Goal: Book appointment/travel/reservation

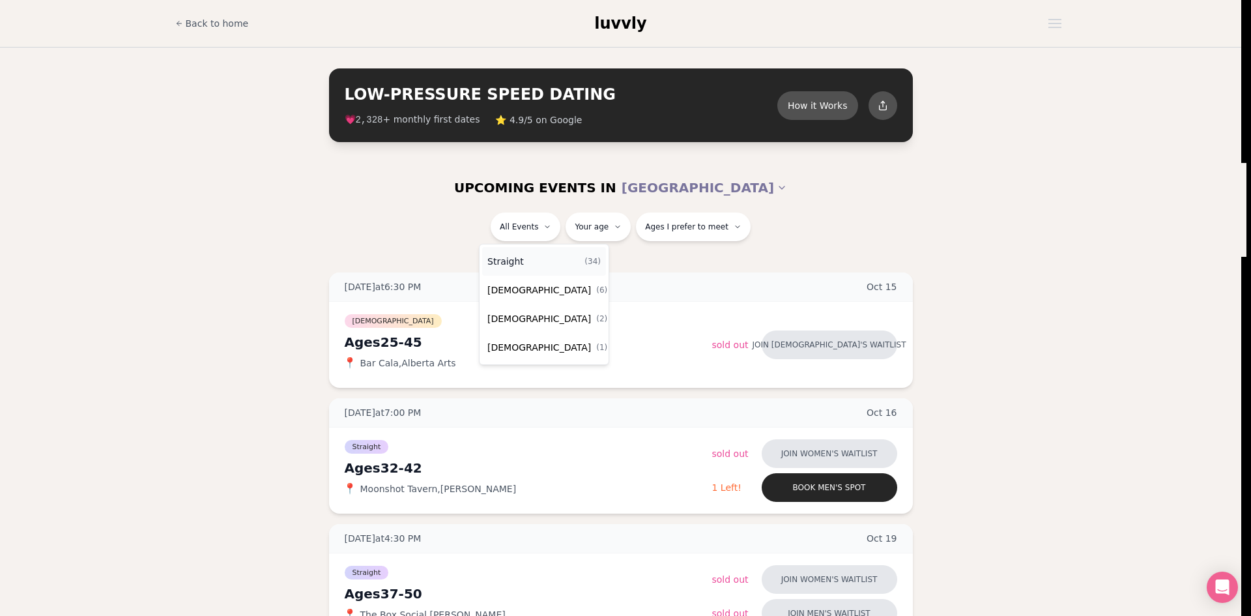
click at [538, 264] on div "Straight ( 34 )" at bounding box center [544, 261] width 124 height 29
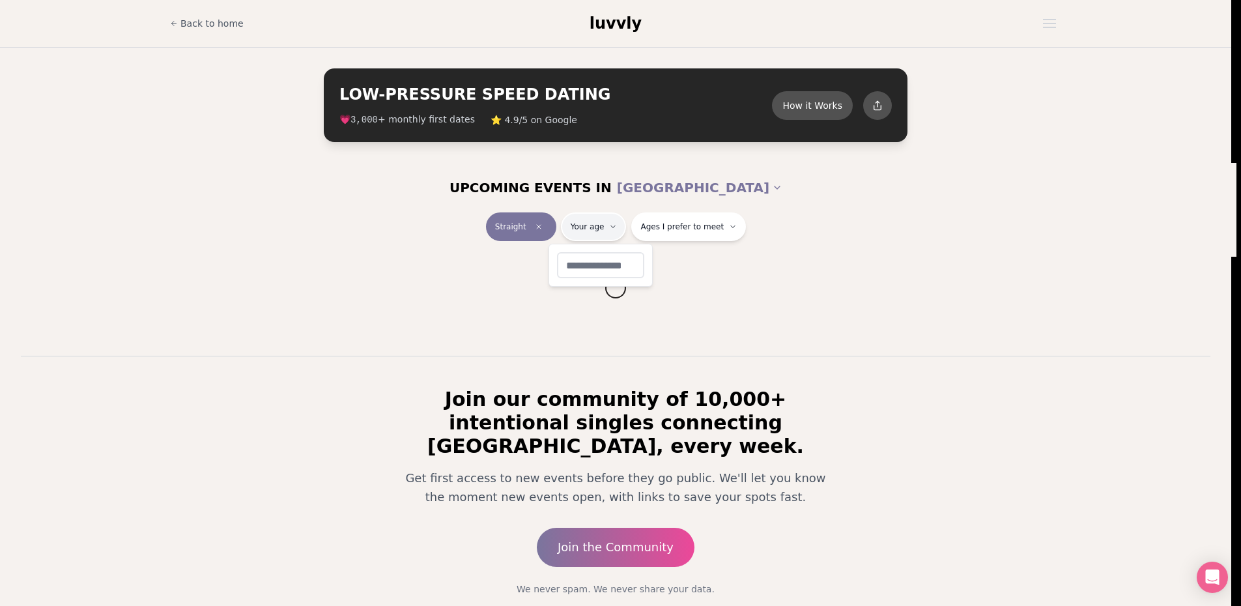
click at [596, 231] on html "Back to home luvvly LOW-PRESSURE SPEED DATING How it Works 💗 3,000 + monthly fi…" at bounding box center [620, 341] width 1241 height 682
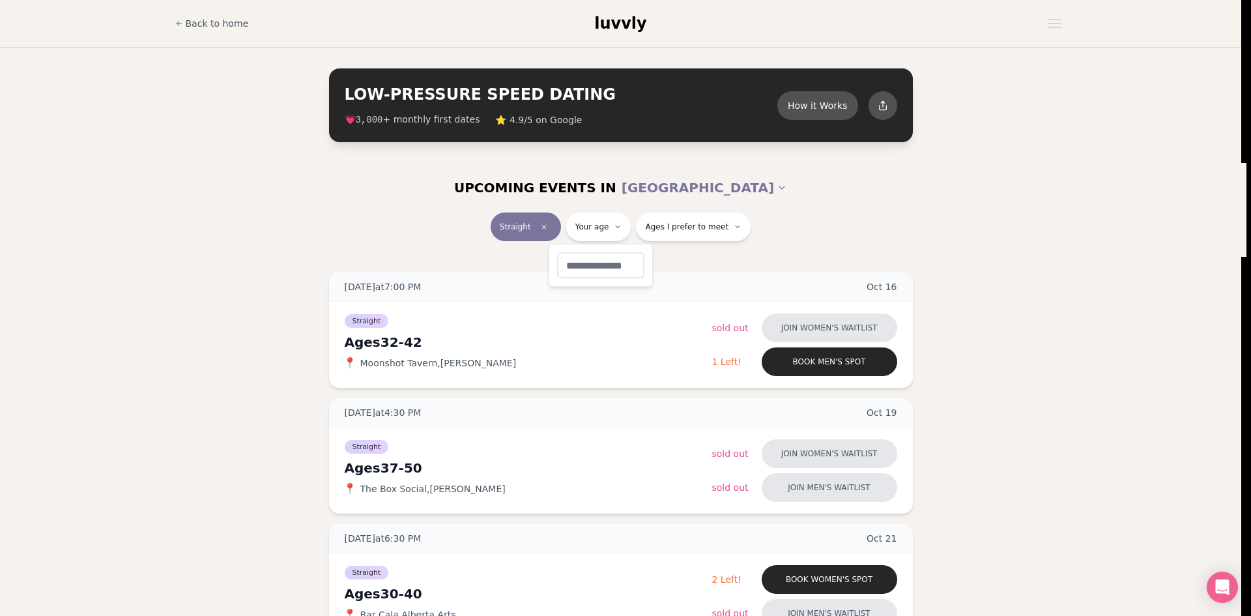
type input "***"
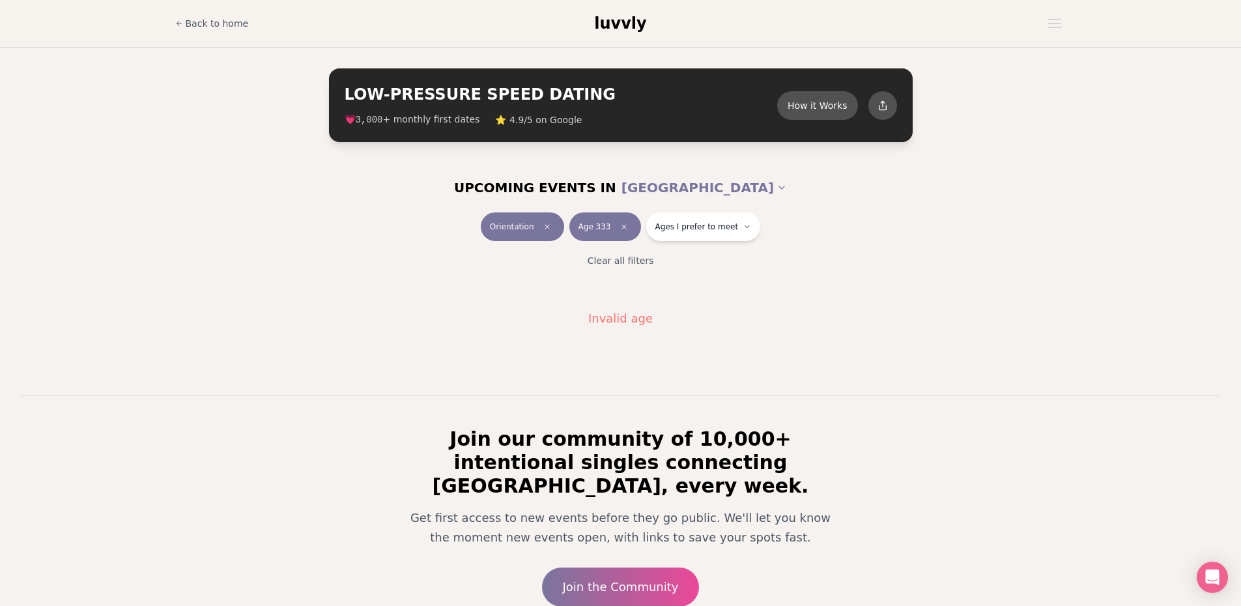
click at [603, 244] on div "Orientation Age 333 Ages I prefer to meet" at bounding box center [621, 229] width 730 height 34
click at [605, 233] on button "Age 333" at bounding box center [606, 226] width 72 height 29
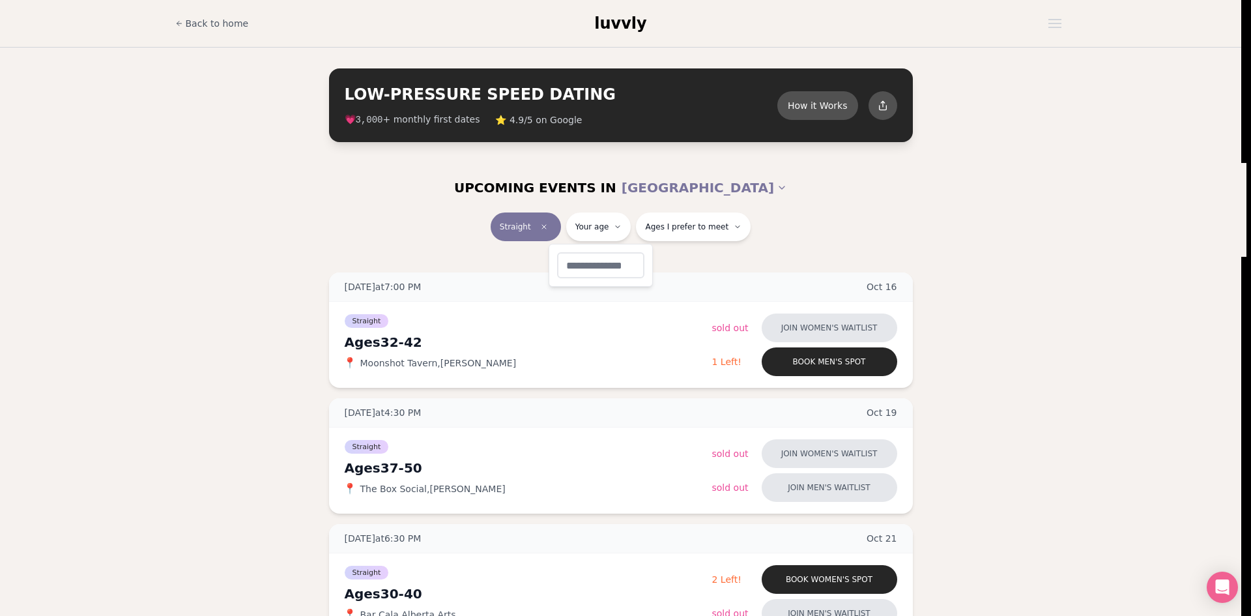
type input "**"
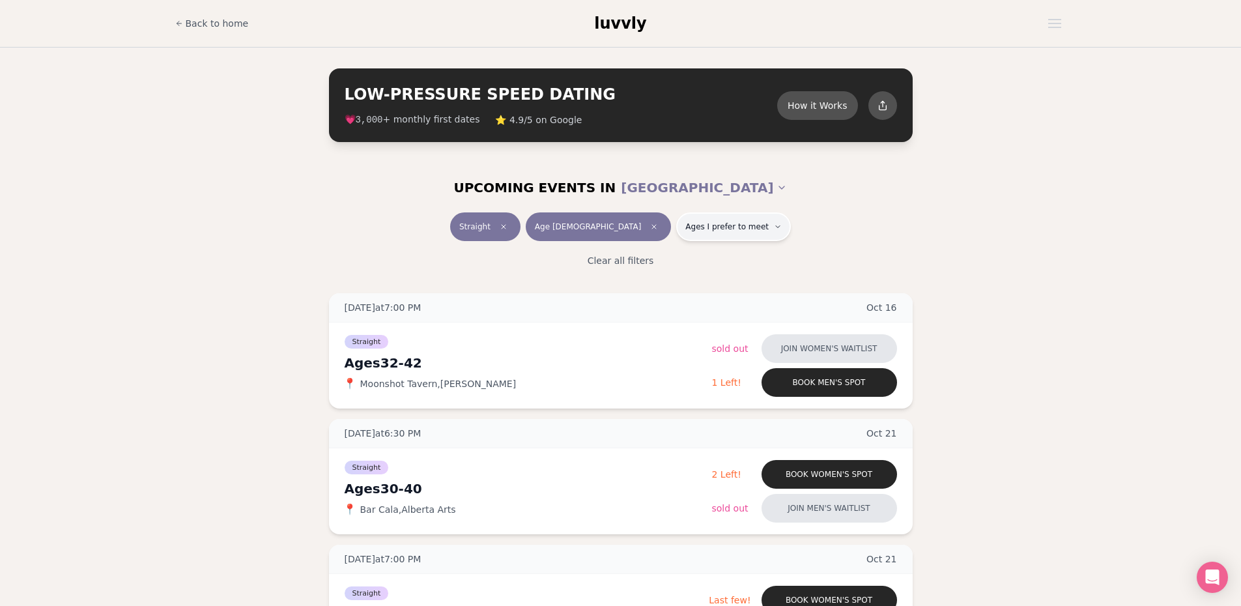
click at [717, 239] on button "Ages I prefer to meet" at bounding box center [733, 226] width 115 height 29
click at [697, 268] on div "Younger than me Around my age Older than me" at bounding box center [691, 277] width 113 height 50
click at [698, 263] on span "Younger than me" at bounding box center [692, 258] width 78 height 13
click at [645, 263] on button "Younger than me" at bounding box center [640, 258] width 10 height 10
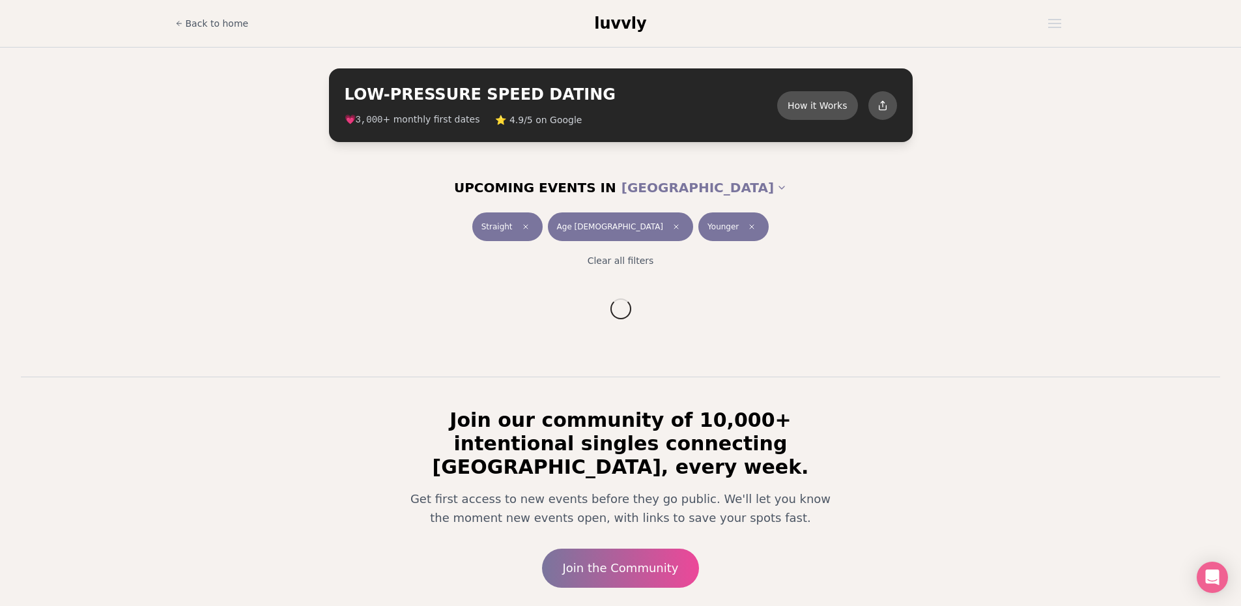
click at [867, 209] on div "UPCOMING EVENTS IN [GEOGRAPHIC_DATA]" at bounding box center [621, 188] width 751 height 50
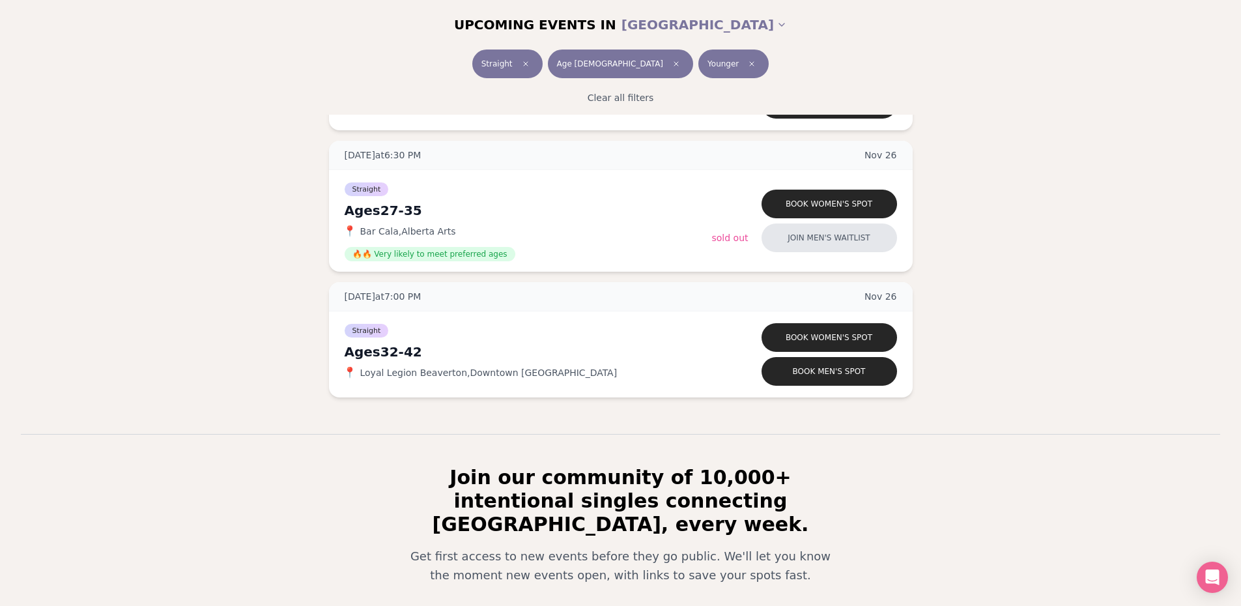
scroll to position [3637, 0]
